Goal: Check status: Check status

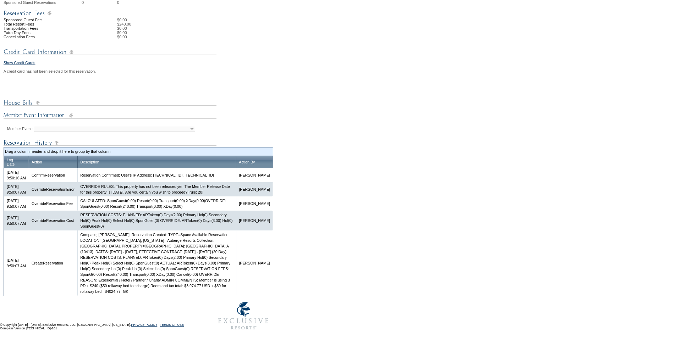
scroll to position [273, 0]
drag, startPoint x: 231, startPoint y: 286, endPoint x: 232, endPoint y: 290, distance: 4.4
click at [233, 290] on td "Compass; [PERSON_NAME]; Reservation Created: TYPE=Space Available Reservation L…" at bounding box center [156, 263] width 159 height 65
copy td "Room and tax total: $3,974.77 USD + $50 for rollaway bed= $4024.77 -GK"
click at [183, 291] on td "Compass; [PERSON_NAME]; Reservation Created: TYPE=Space Available Reservation L…" at bounding box center [156, 263] width 159 height 65
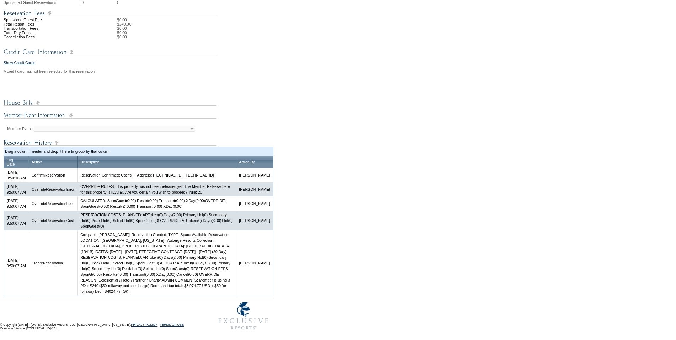
drag, startPoint x: 187, startPoint y: 290, endPoint x: 205, endPoint y: 291, distance: 17.4
click at [205, 291] on td "Compass; [PERSON_NAME]; Reservation Created: TYPE=Space Available Reservation L…" at bounding box center [156, 263] width 159 height 65
copy td "$4024.77"
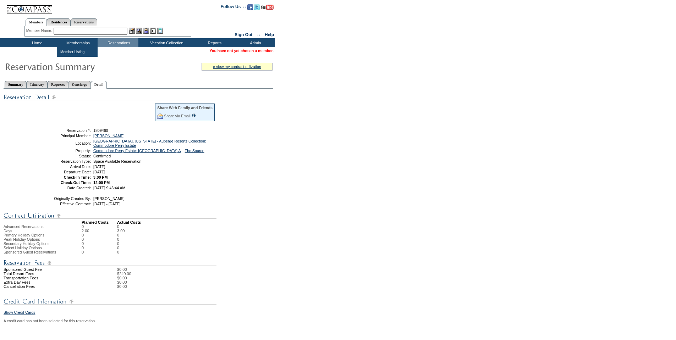
scroll to position [0, 0]
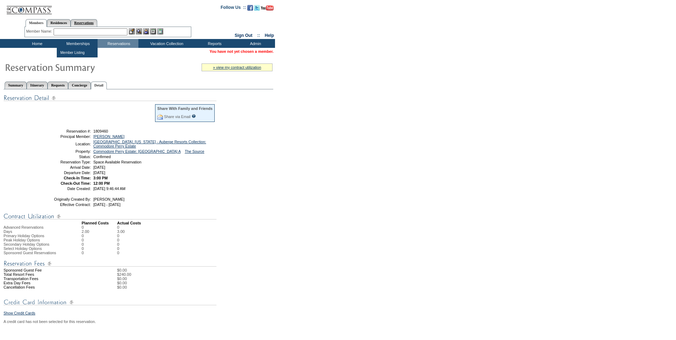
click at [92, 22] on link "Reservations" at bounding box center [84, 22] width 27 height 7
click at [70, 31] on input "text" at bounding box center [67, 31] width 31 height 7
paste input "1808721"
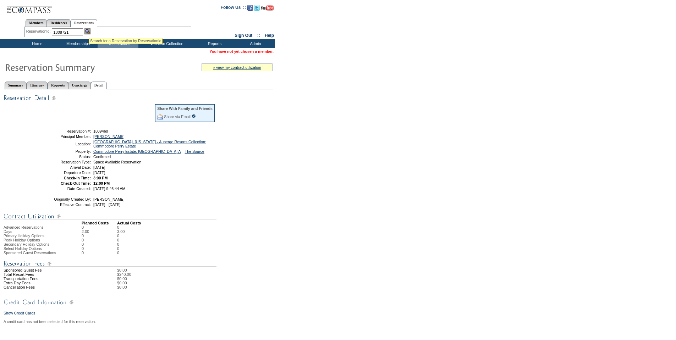
click at [89, 29] on img at bounding box center [87, 31] width 6 height 6
type input "1808721"
